Goal: Information Seeking & Learning: Learn about a topic

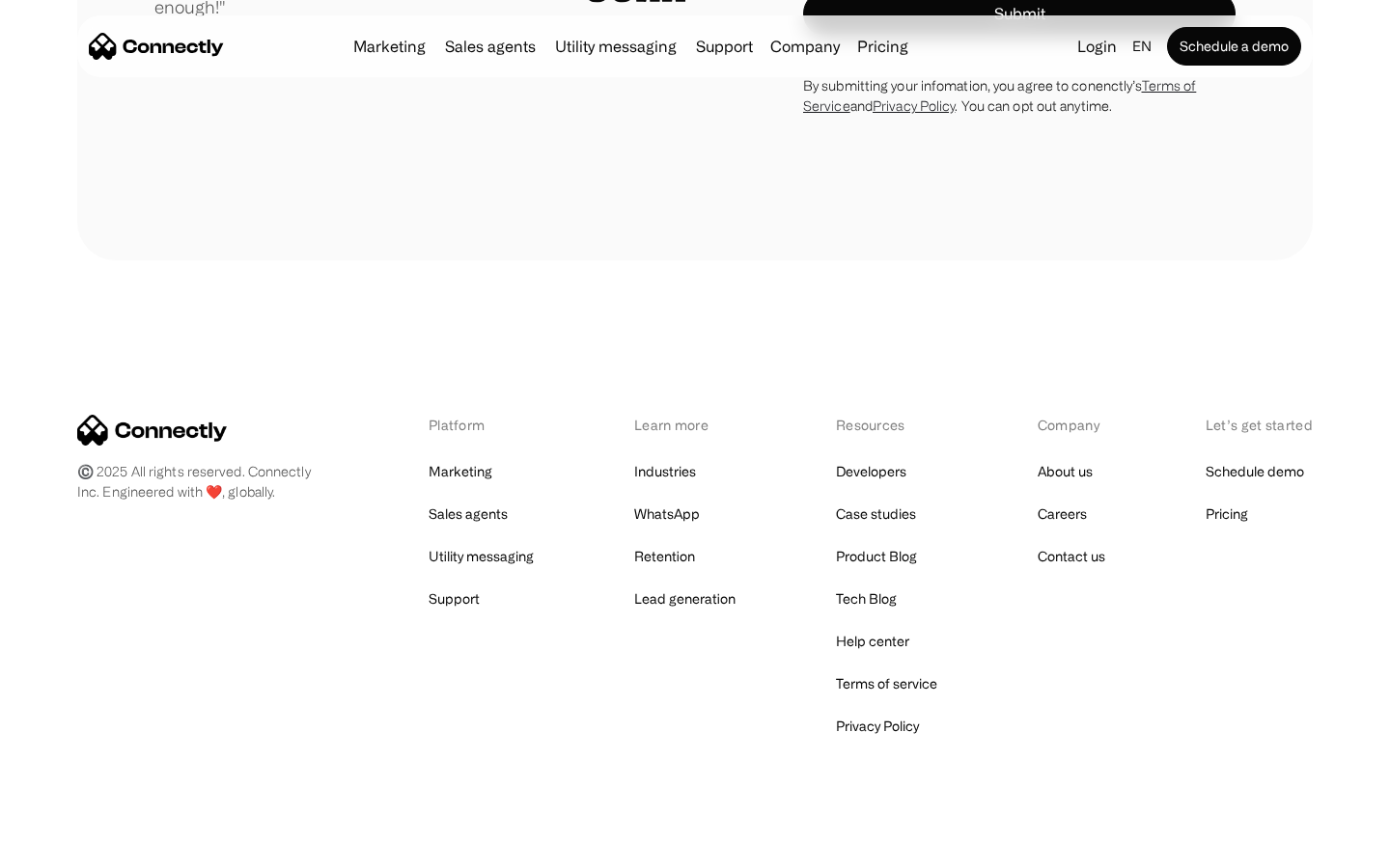
scroll to position [5374, 0]
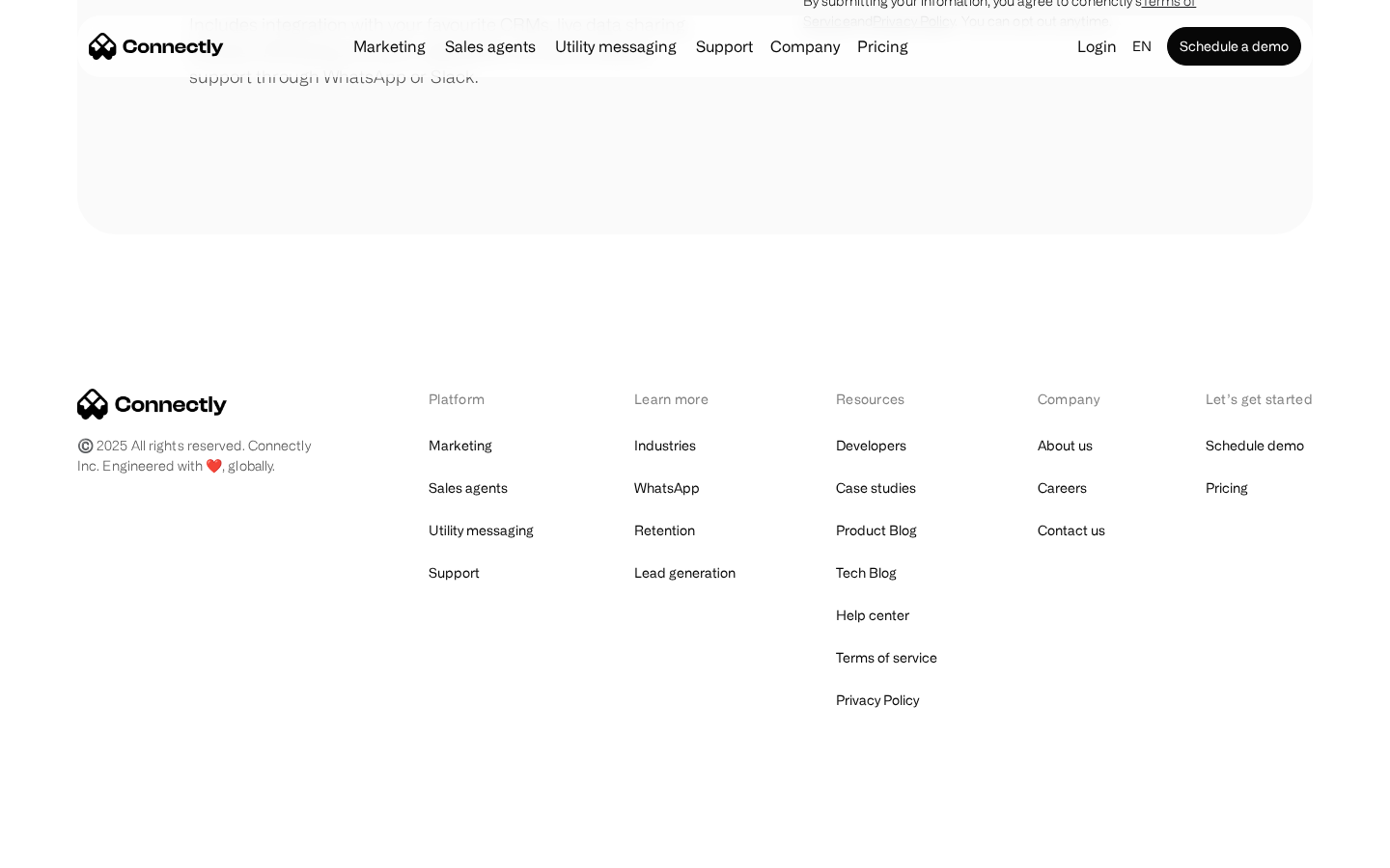
scroll to position [896, 0]
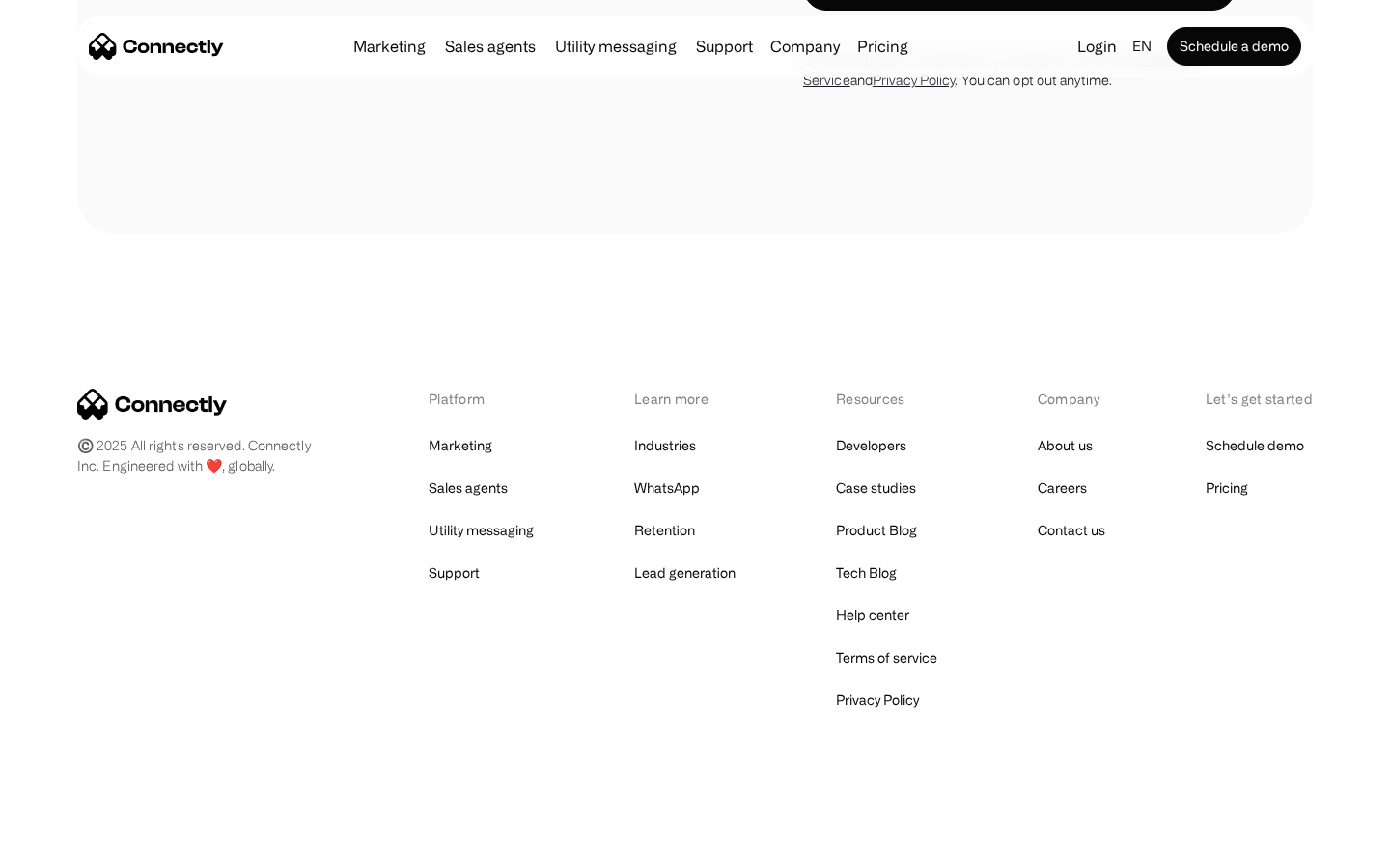
scroll to position [5932, 0]
